Goal: Information Seeking & Learning: Stay updated

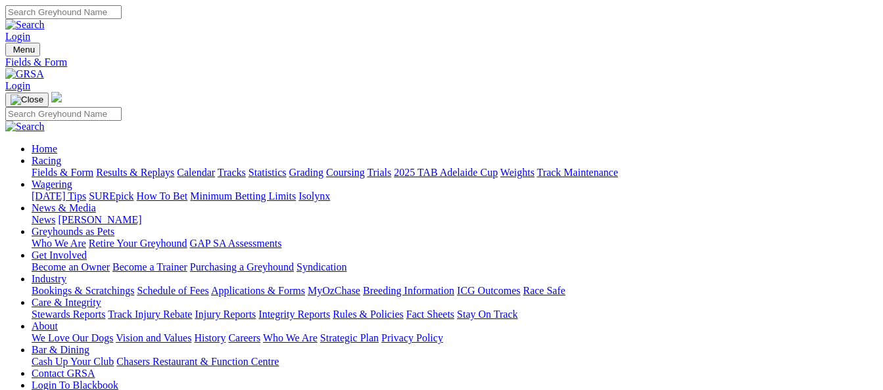
click at [140, 167] on link "Results & Replays" at bounding box center [135, 172] width 78 height 11
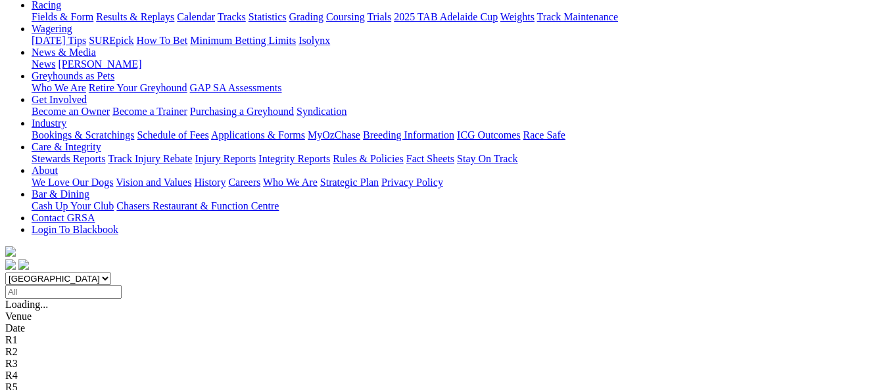
scroll to position [197, 0]
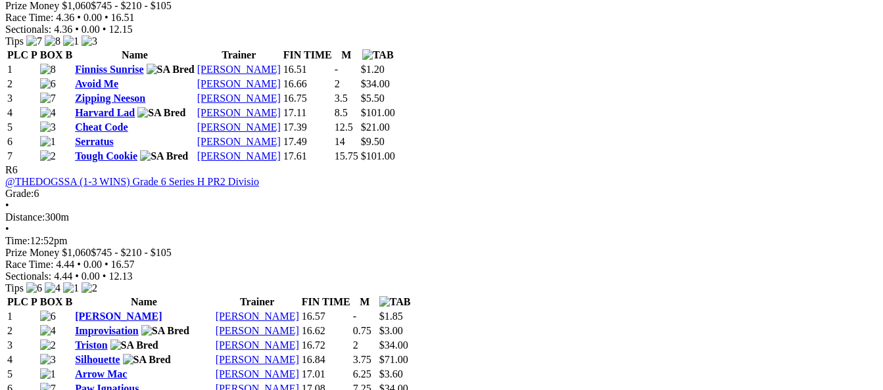
scroll to position [1709, 0]
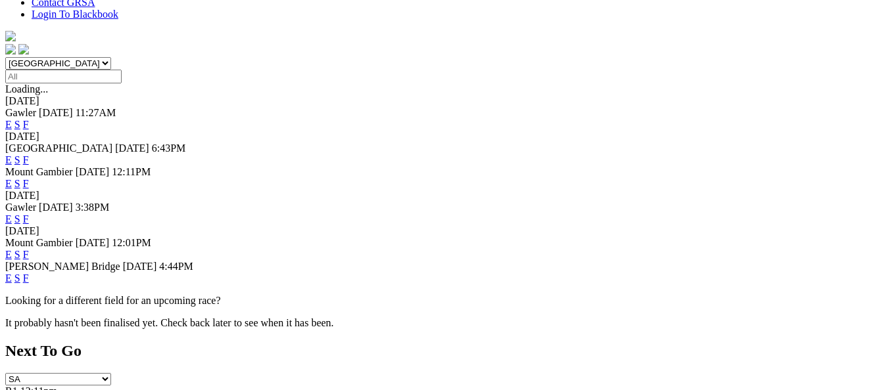
scroll to position [394, 0]
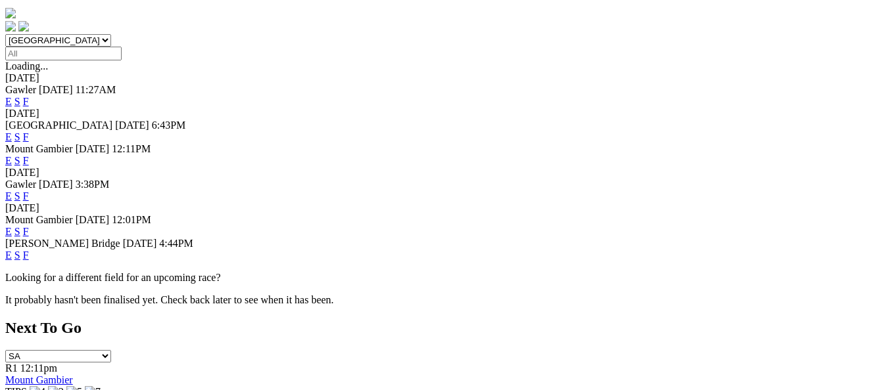
click at [29, 250] on link "F" at bounding box center [26, 255] width 6 height 11
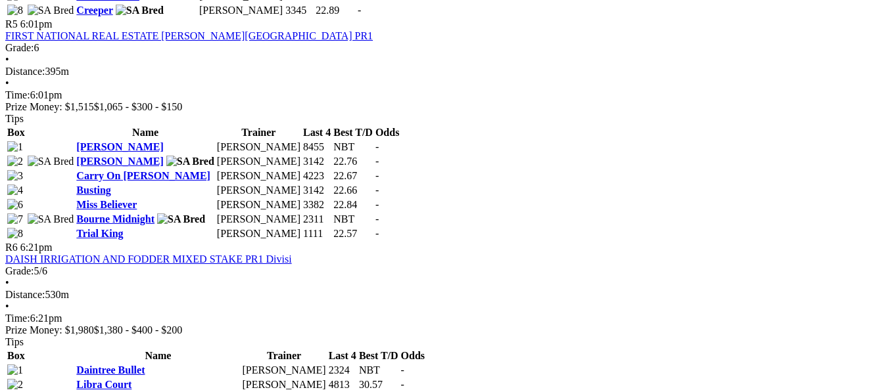
scroll to position [1512, 0]
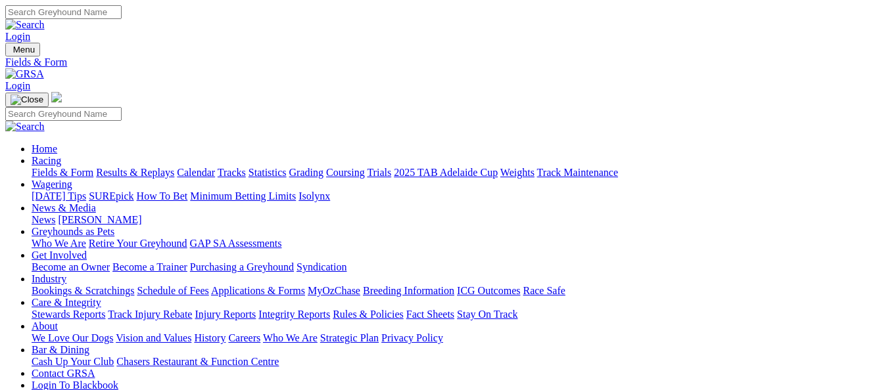
click at [139, 167] on link "Results & Replays" at bounding box center [135, 172] width 78 height 11
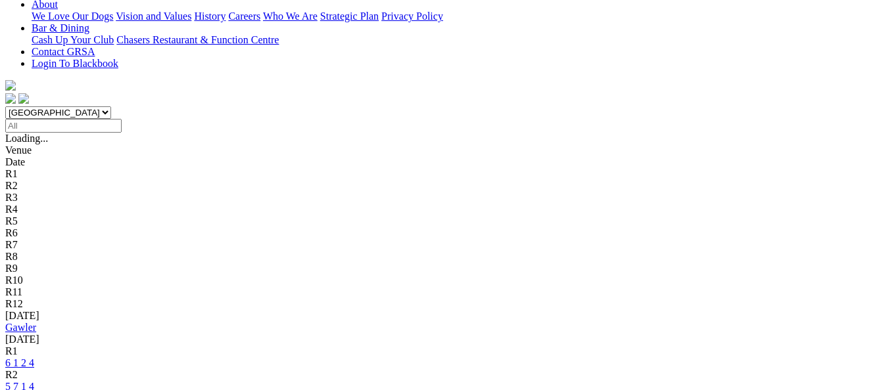
scroll to position [329, 0]
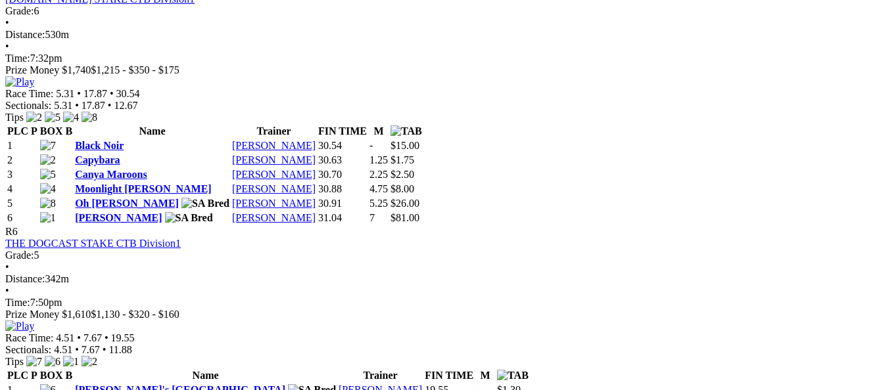
scroll to position [1643, 0]
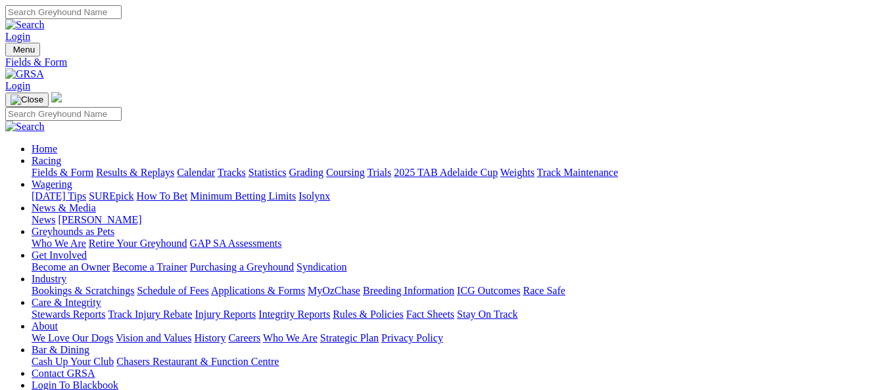
click at [141, 214] on link "[PERSON_NAME]" at bounding box center [99, 219] width 83 height 11
